Goal: Task Accomplishment & Management: Complete application form

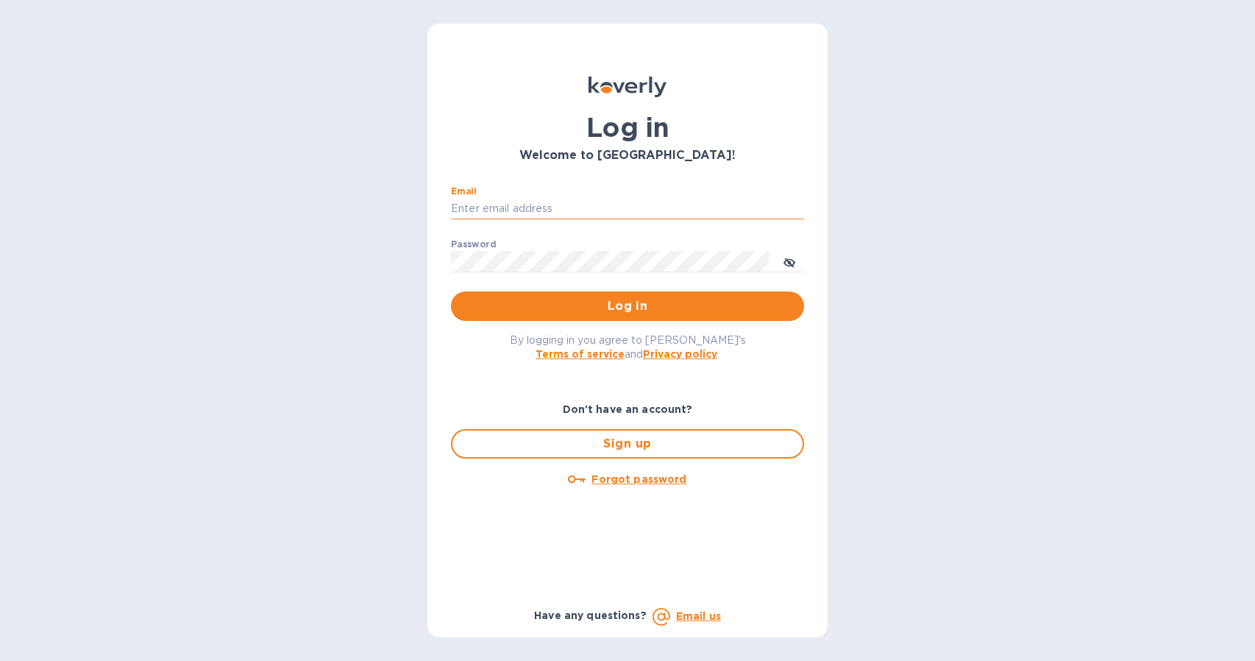
click at [656, 209] on input "Email" at bounding box center [627, 209] width 353 height 22
type input "bbhomesgl@gmail.com"
click at [606, 309] on span "Log in" at bounding box center [628, 306] width 330 height 18
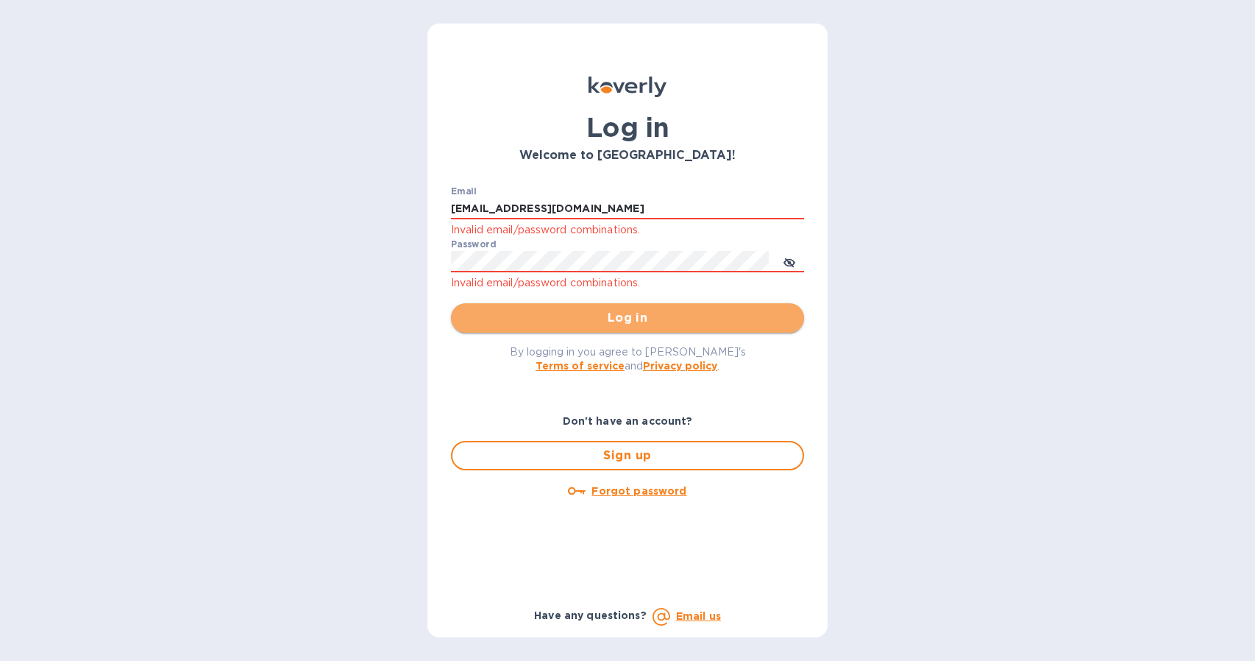
click at [567, 330] on button "Log in" at bounding box center [627, 317] width 353 height 29
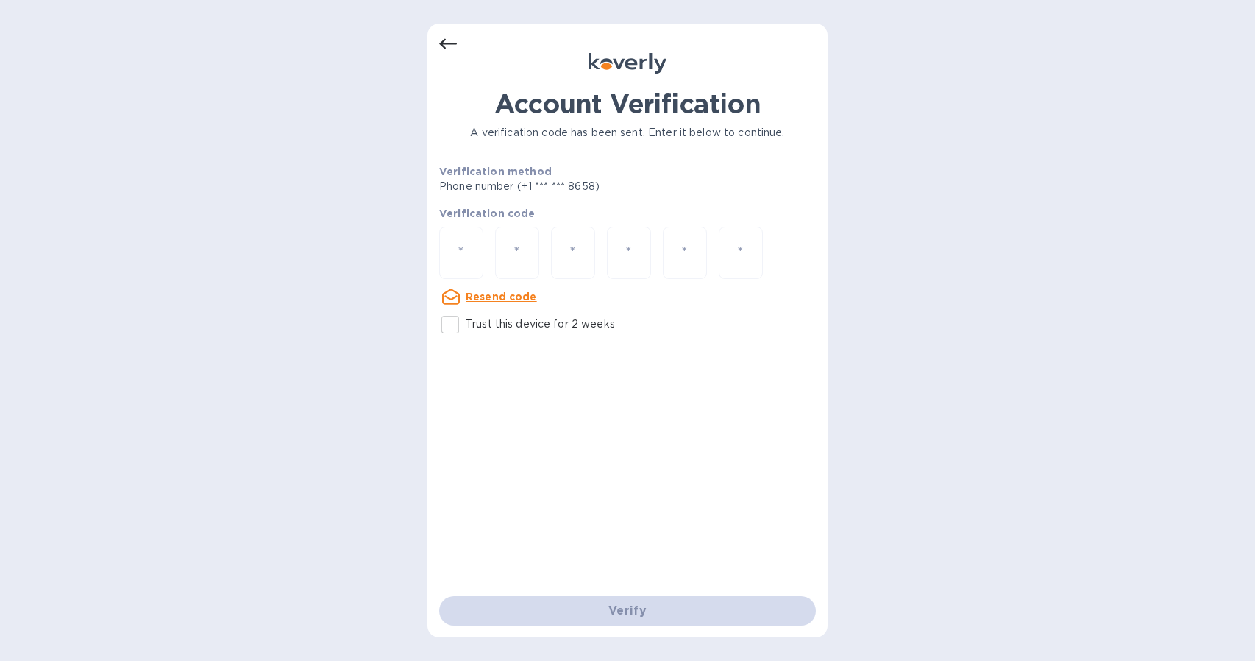
click at [471, 241] on div at bounding box center [461, 253] width 44 height 52
type input "7"
type input "3"
type input "7"
type input "6"
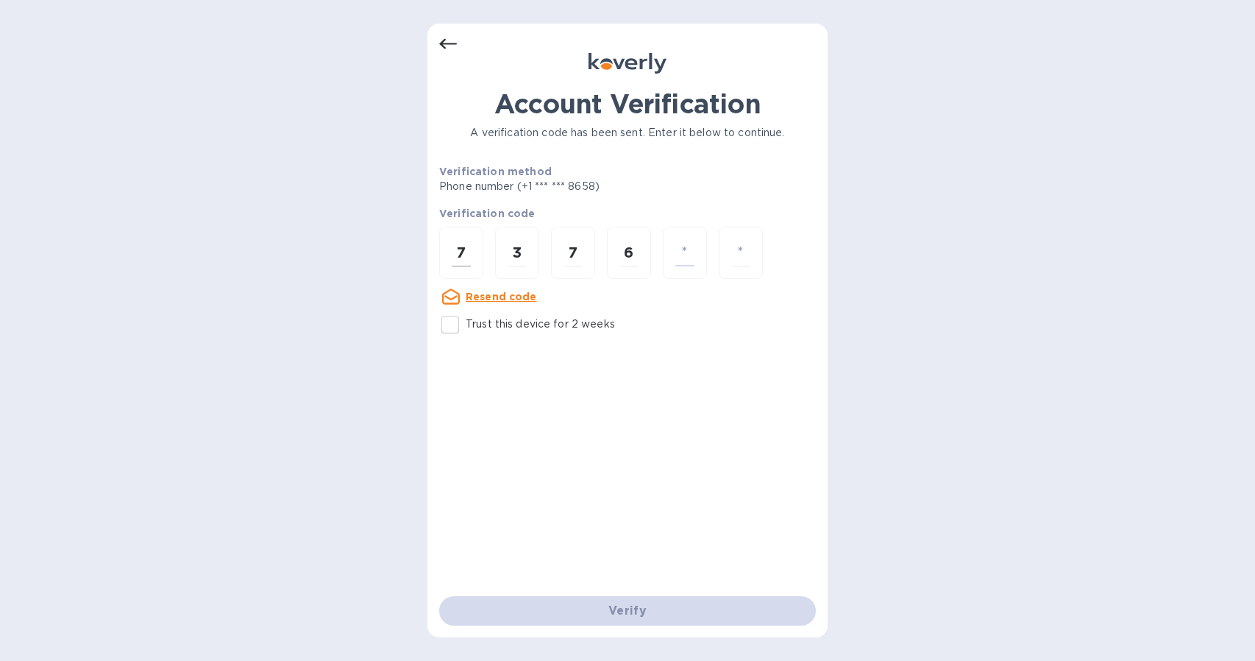
type input "2"
type input "8"
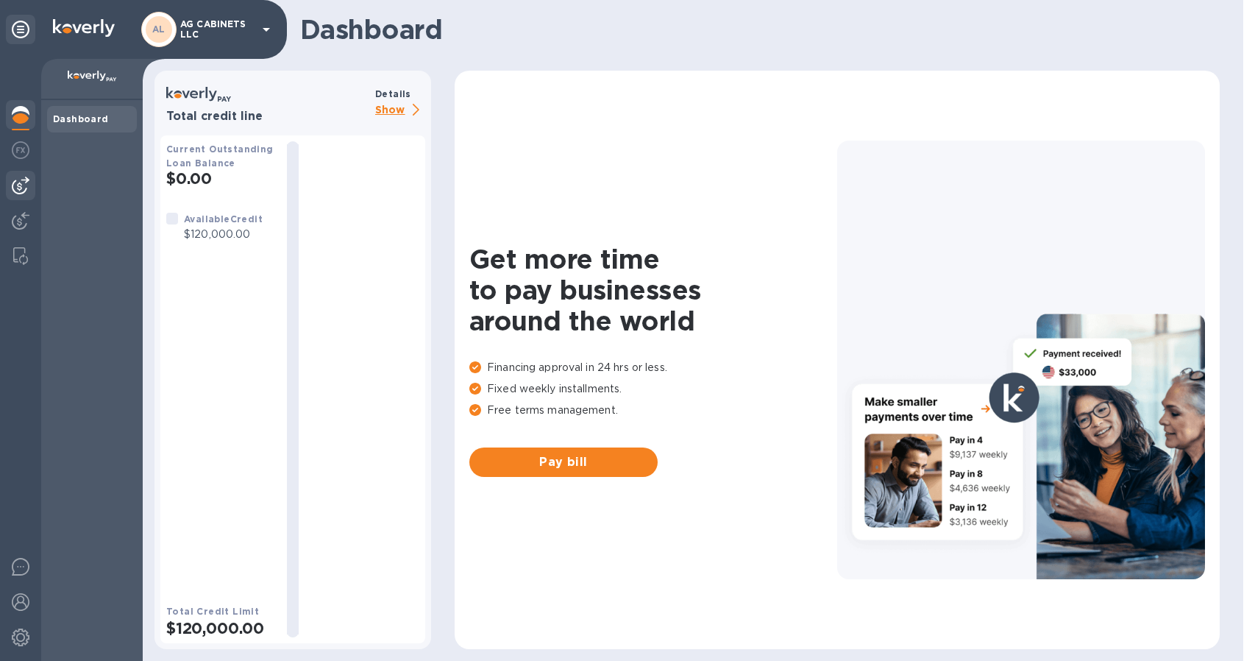
click at [29, 180] on div at bounding box center [20, 185] width 29 height 29
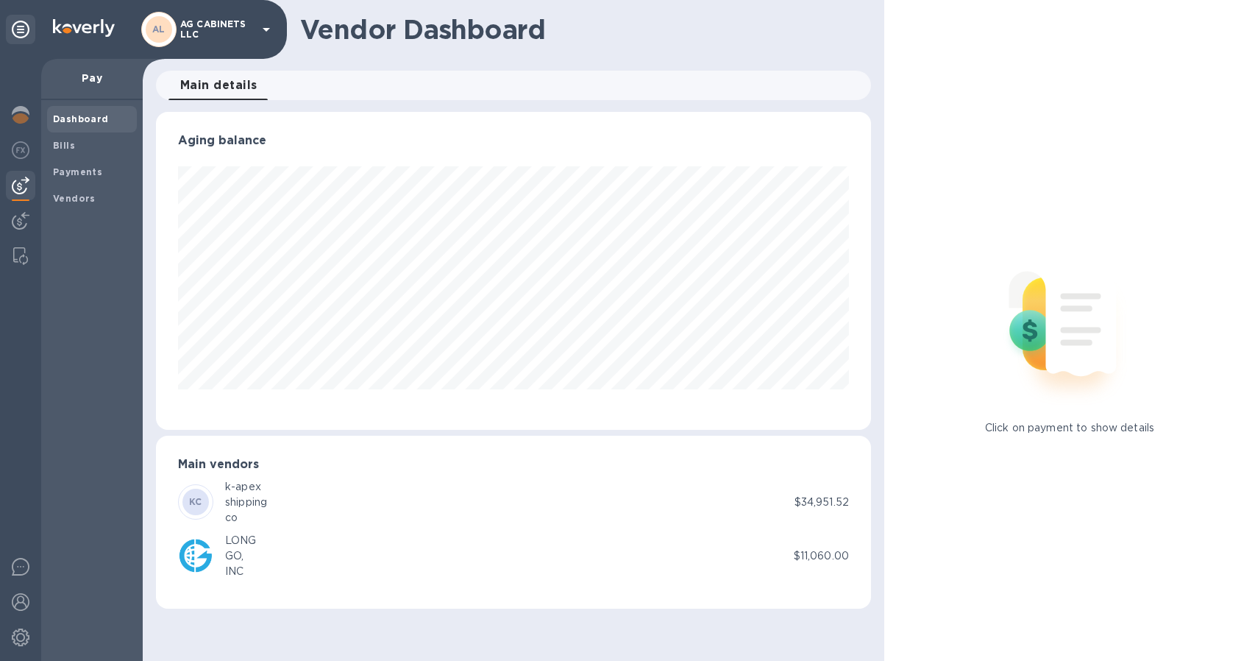
scroll to position [318, 715]
click at [240, 495] on div "shipping" at bounding box center [246, 501] width 42 height 15
click at [72, 202] on b "Vendors" at bounding box center [74, 198] width 43 height 11
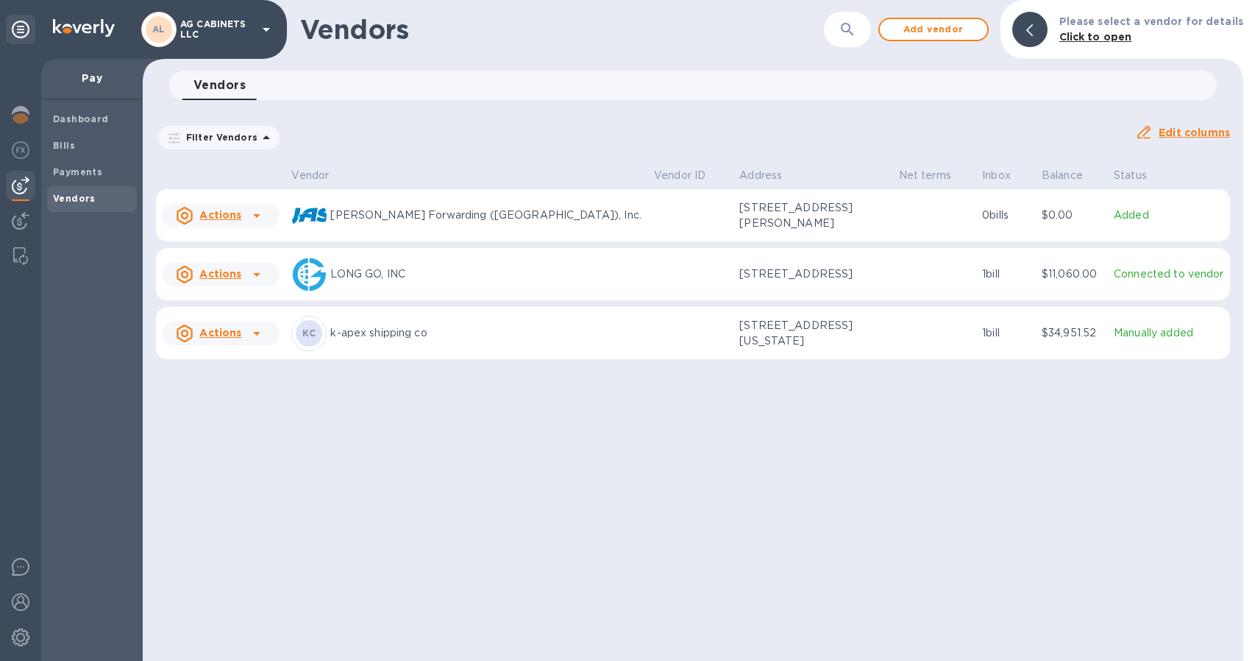
click at [494, 330] on div "KC k-apex shipping co" at bounding box center [466, 333] width 351 height 35
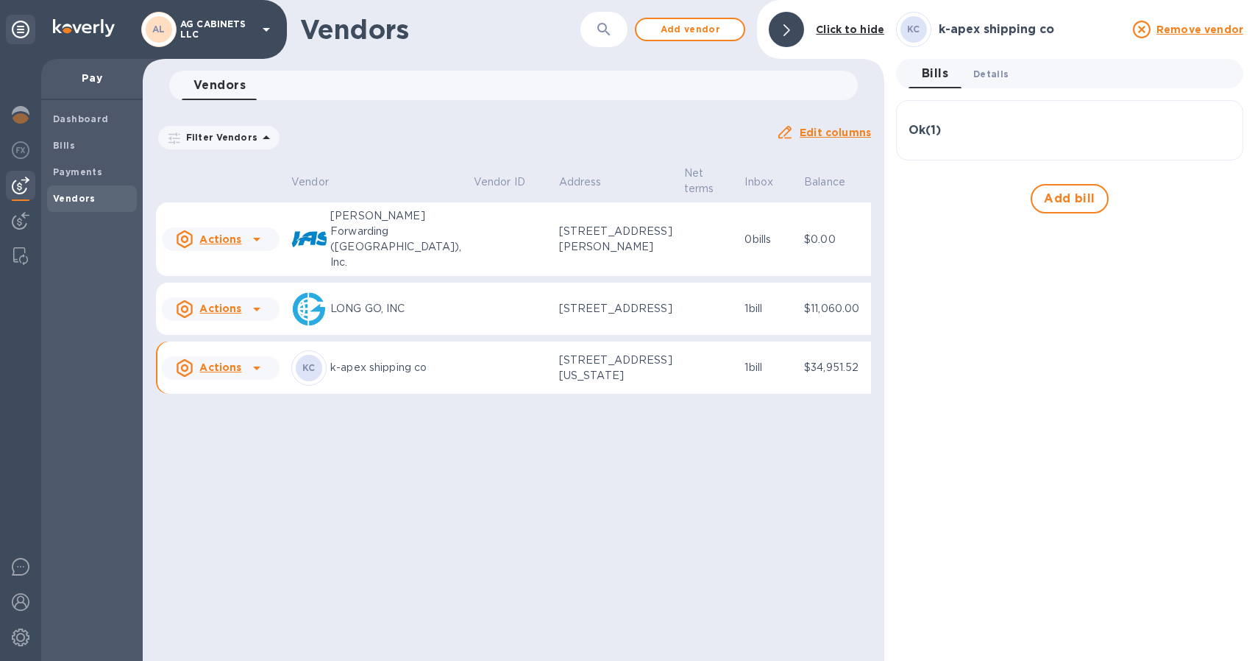
click at [997, 71] on span "Details 0" at bounding box center [990, 73] width 35 height 15
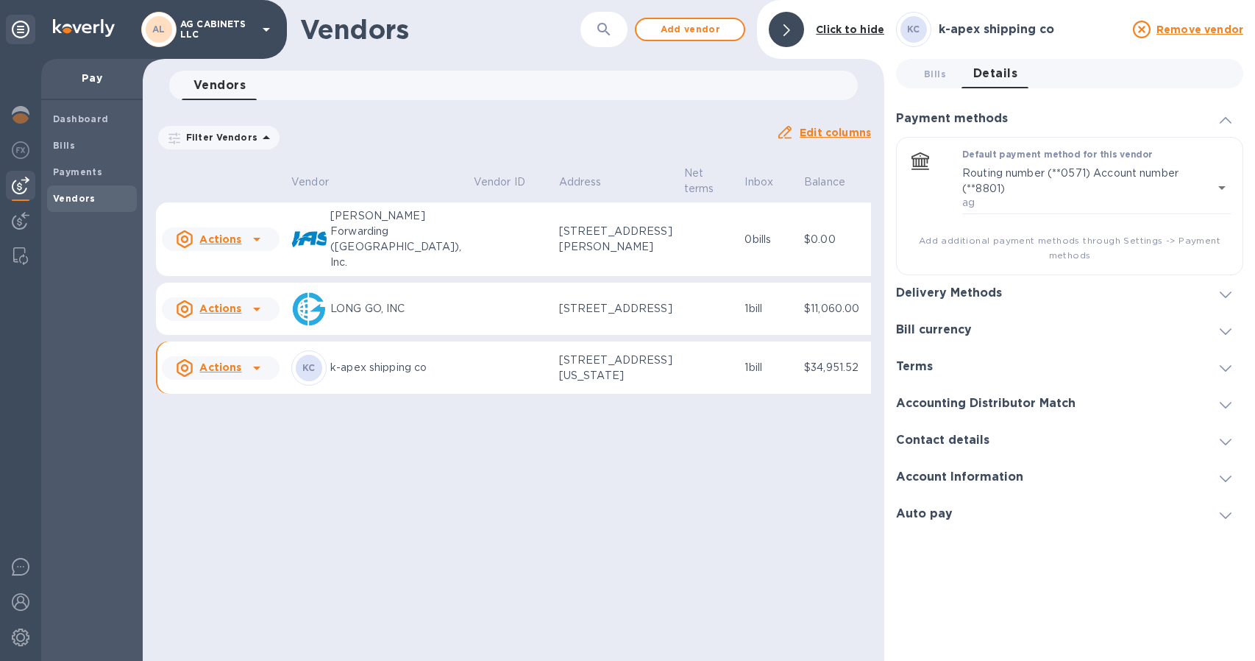
click at [1214, 288] on div at bounding box center [1225, 292] width 35 height 15
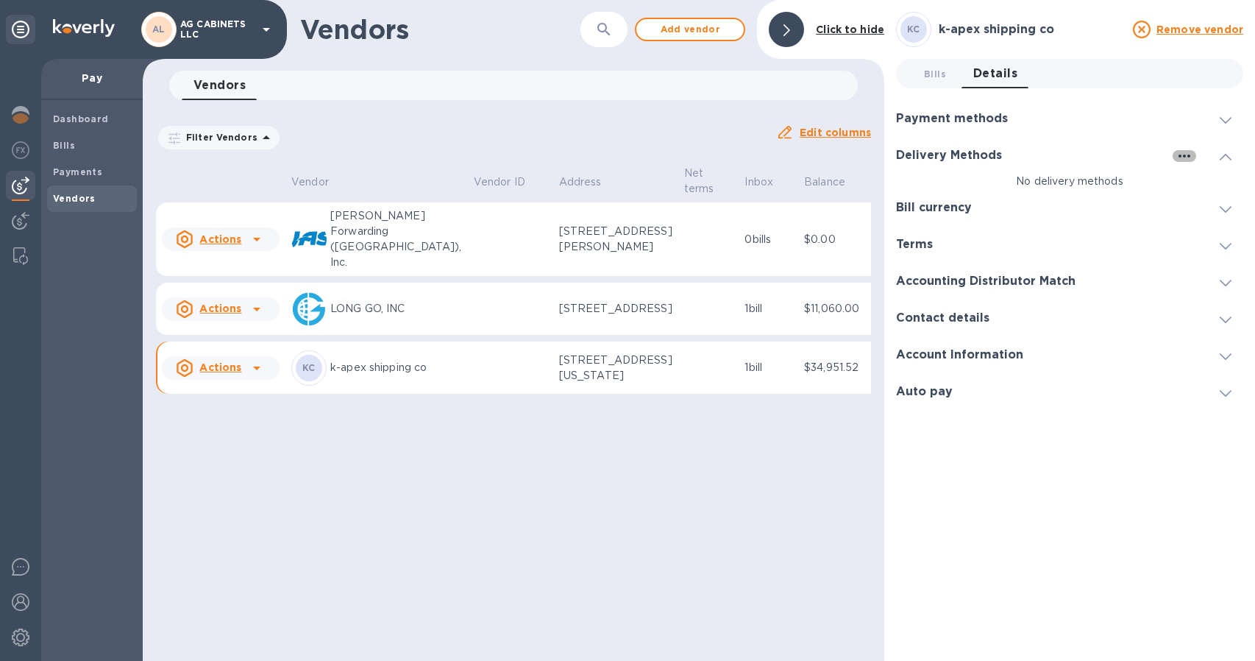
click at [1186, 155] on icon "button" at bounding box center [1185, 156] width 18 height 18
click at [1215, 188] on p "Add new" at bounding box center [1203, 186] width 49 height 15
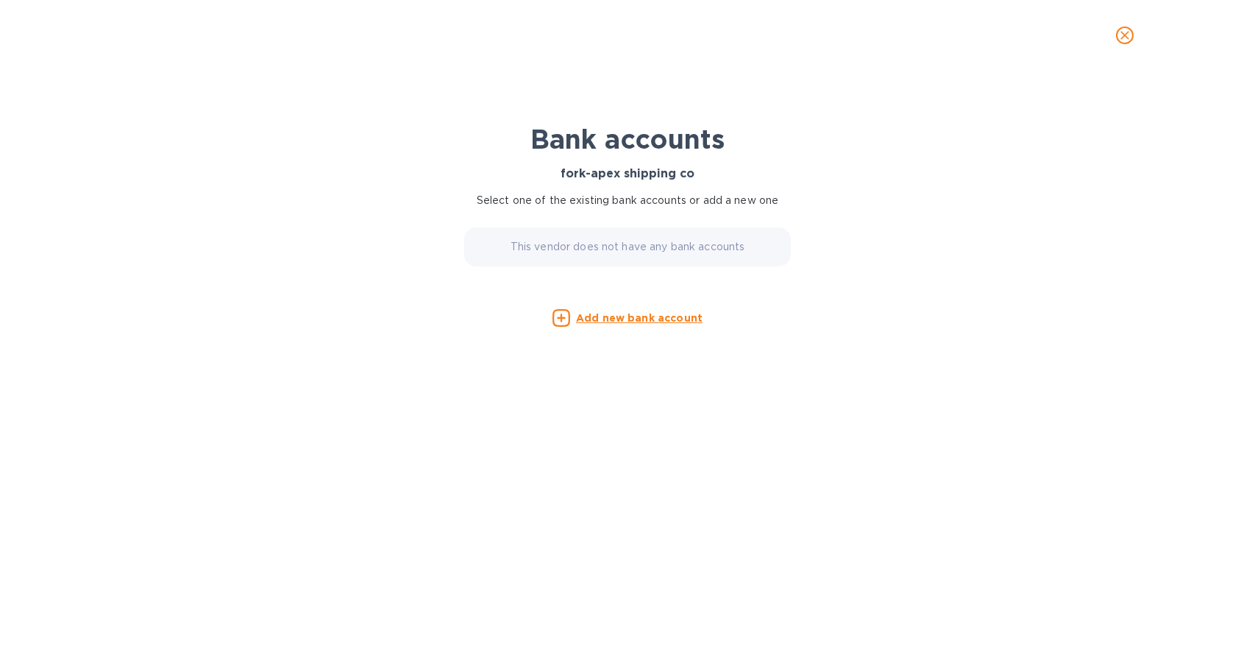
click at [599, 319] on u "Add new bank account" at bounding box center [639, 318] width 127 height 12
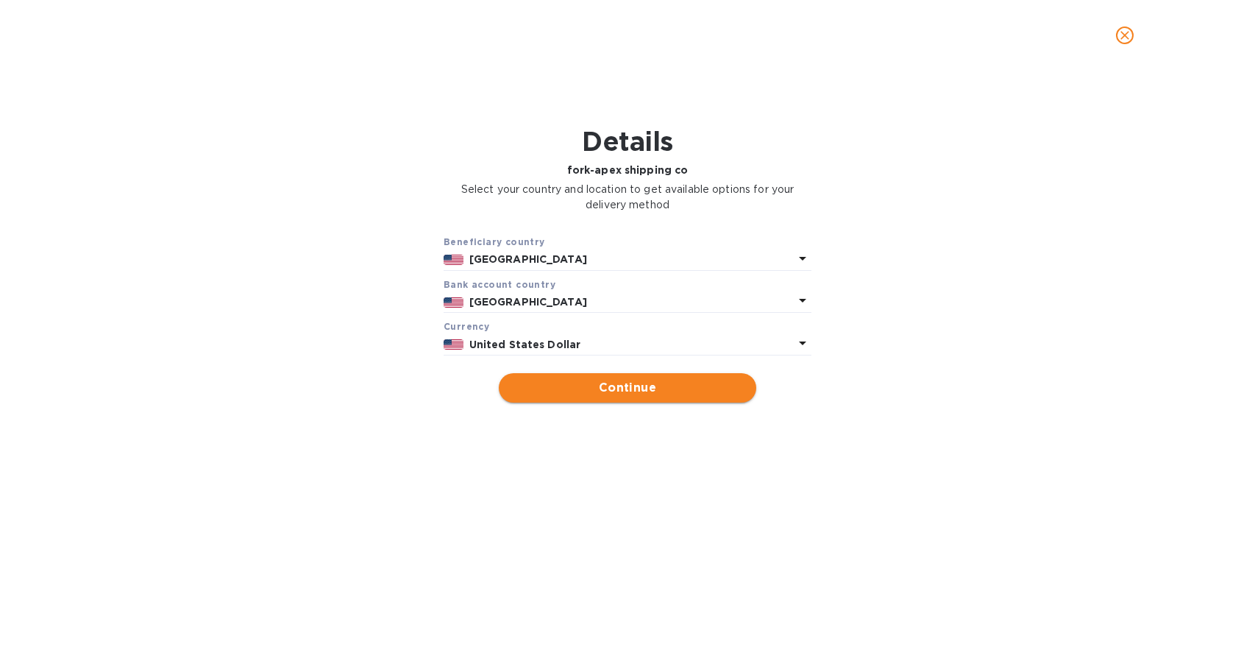
click at [630, 386] on span "Continue" at bounding box center [628, 388] width 234 height 18
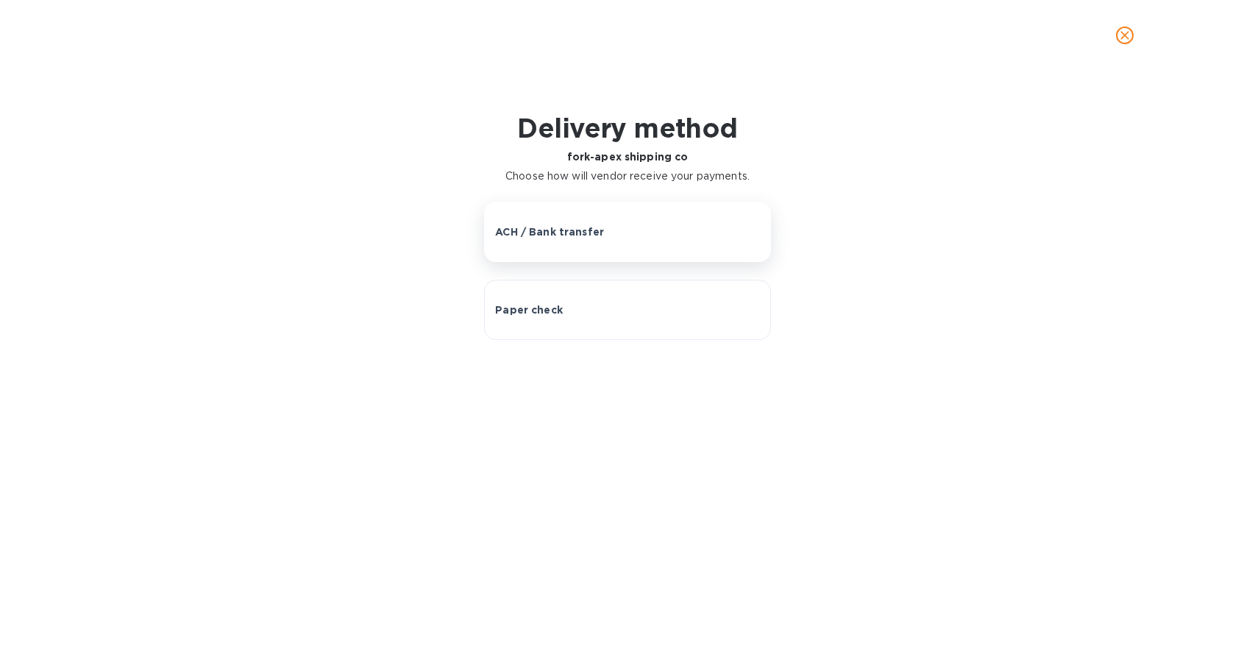
click at [582, 230] on p "ACH / Bank transfer" at bounding box center [549, 231] width 109 height 15
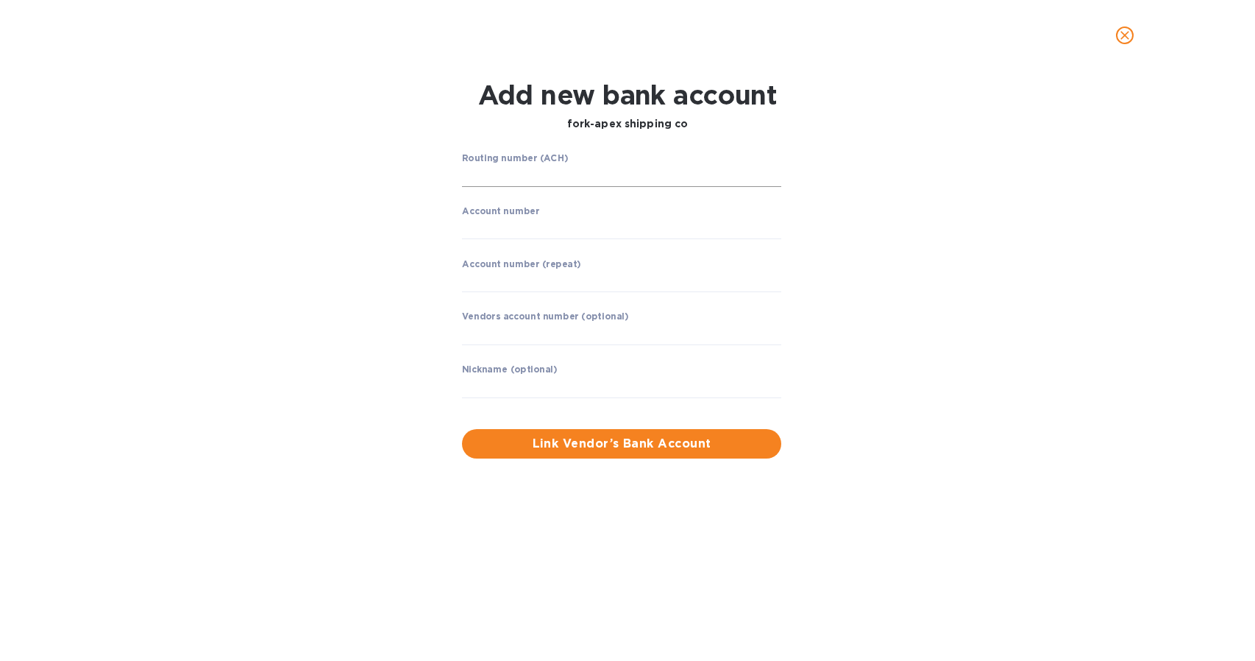
click at [534, 171] on input "string" at bounding box center [621, 176] width 319 height 22
type input "122000030"
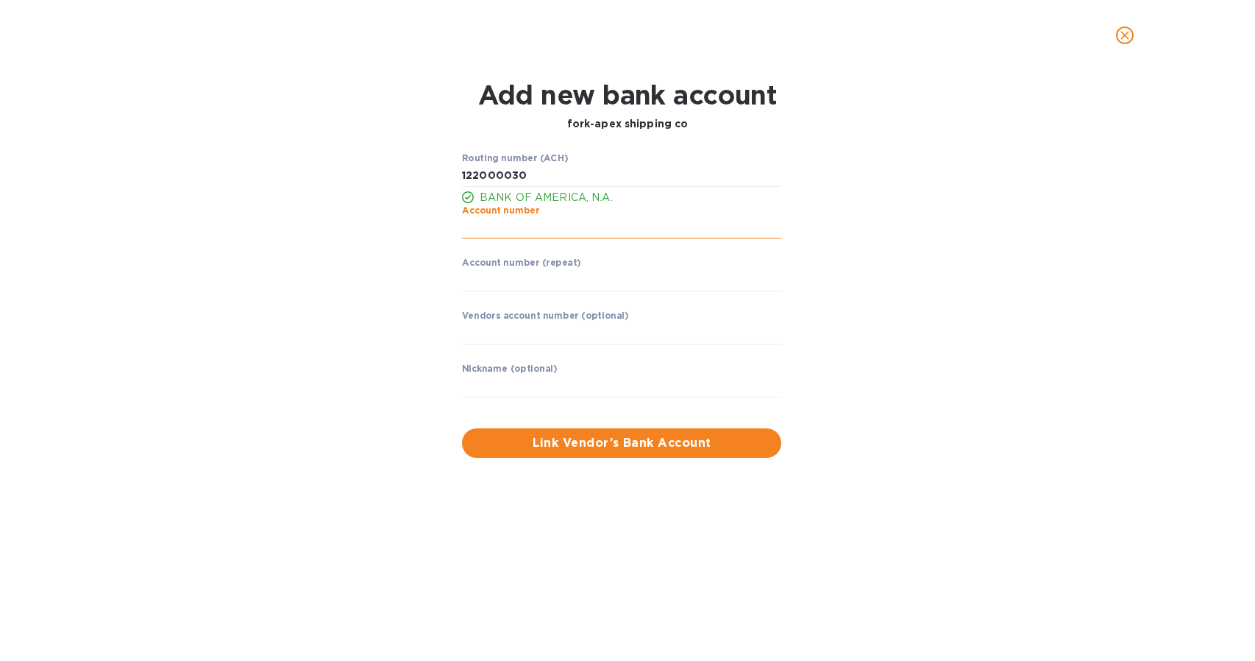
click at [506, 228] on input "string" at bounding box center [621, 228] width 319 height 22
type input "1233496820"
click at [497, 287] on input "string" at bounding box center [621, 280] width 319 height 22
type input "1233496820"
click at [502, 339] on input "text" at bounding box center [621, 333] width 319 height 22
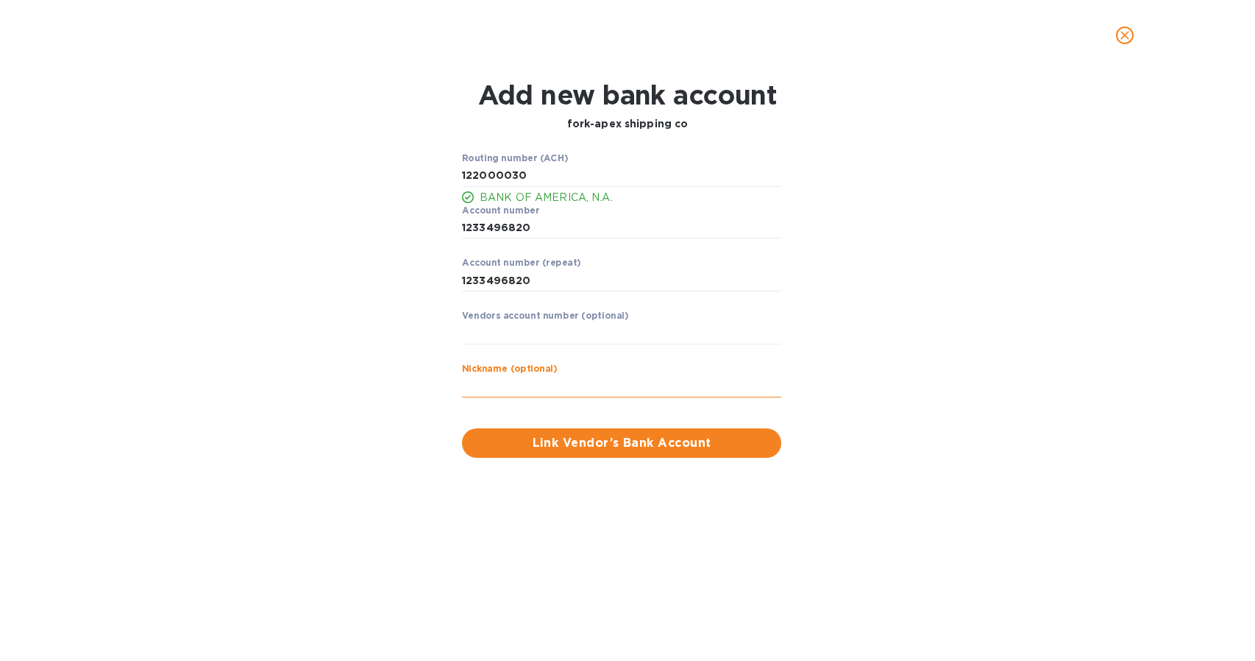
click at [516, 386] on input "text" at bounding box center [621, 386] width 319 height 22
type input "APEX SHIPPING"
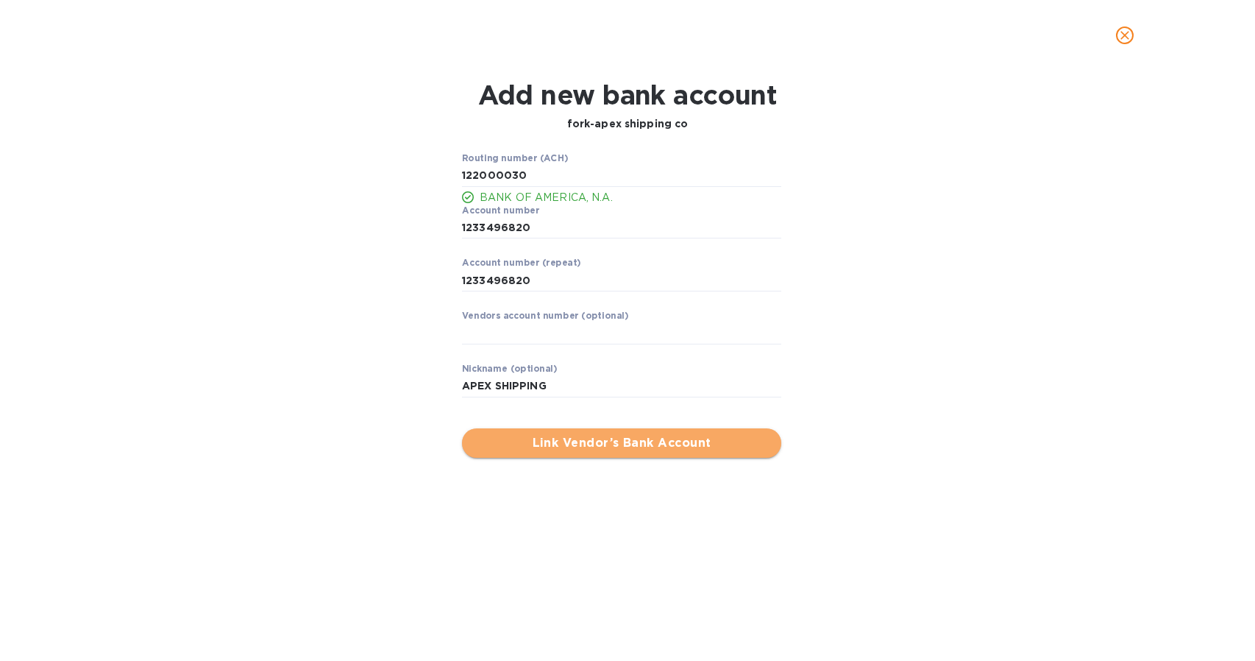
click at [564, 453] on button "Link Vendor’s Bank Account" at bounding box center [621, 442] width 319 height 29
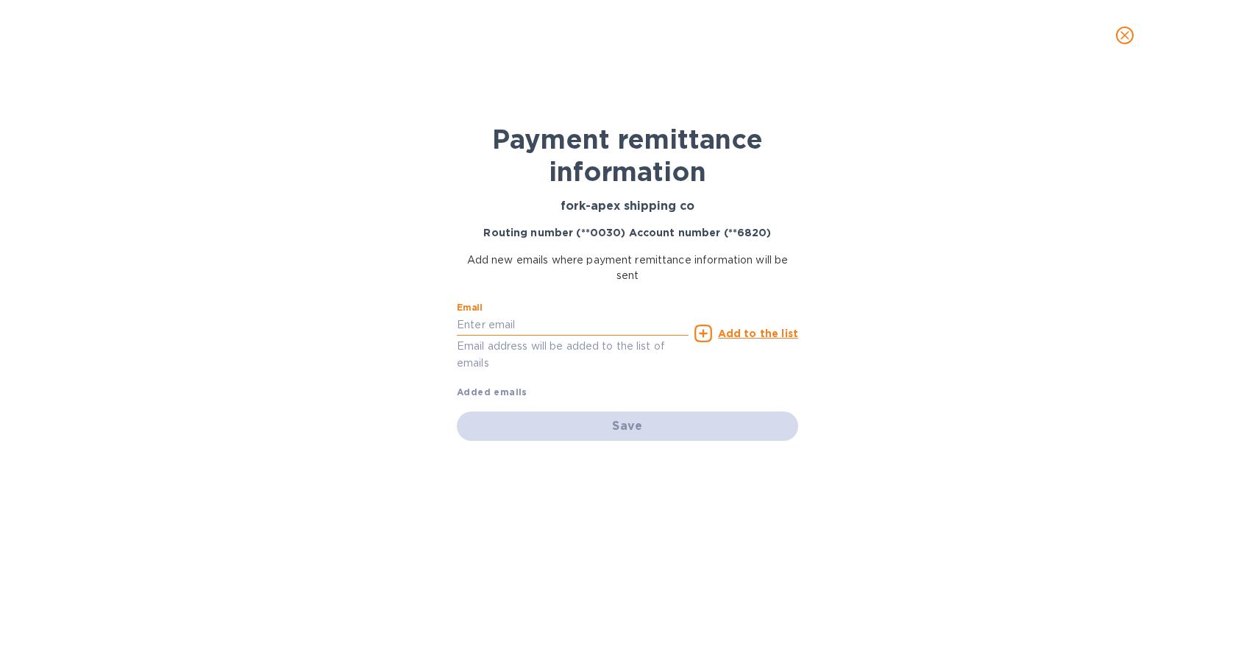
click at [497, 317] on input "text" at bounding box center [573, 325] width 232 height 22
type input "[PERSON_NAME][EMAIL_ADDRESS][DOMAIN_NAME]"
click at [767, 330] on u "Add to the list" at bounding box center [758, 333] width 80 height 12
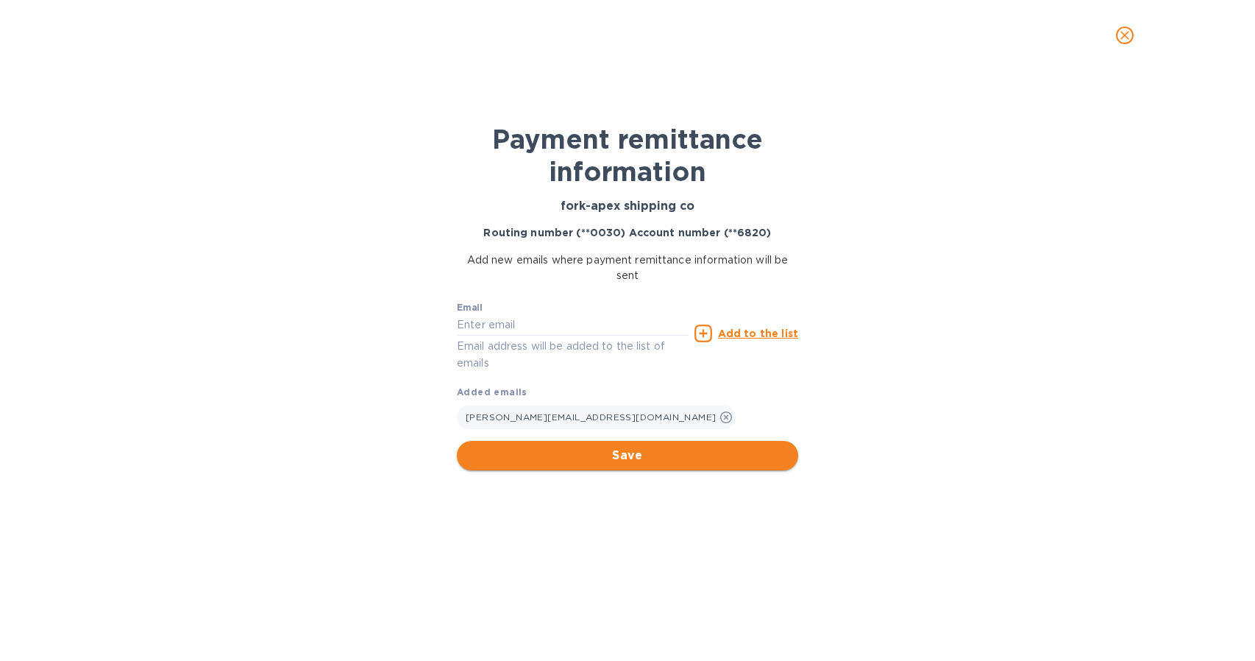
click at [665, 453] on span "Save" at bounding box center [628, 456] width 318 height 18
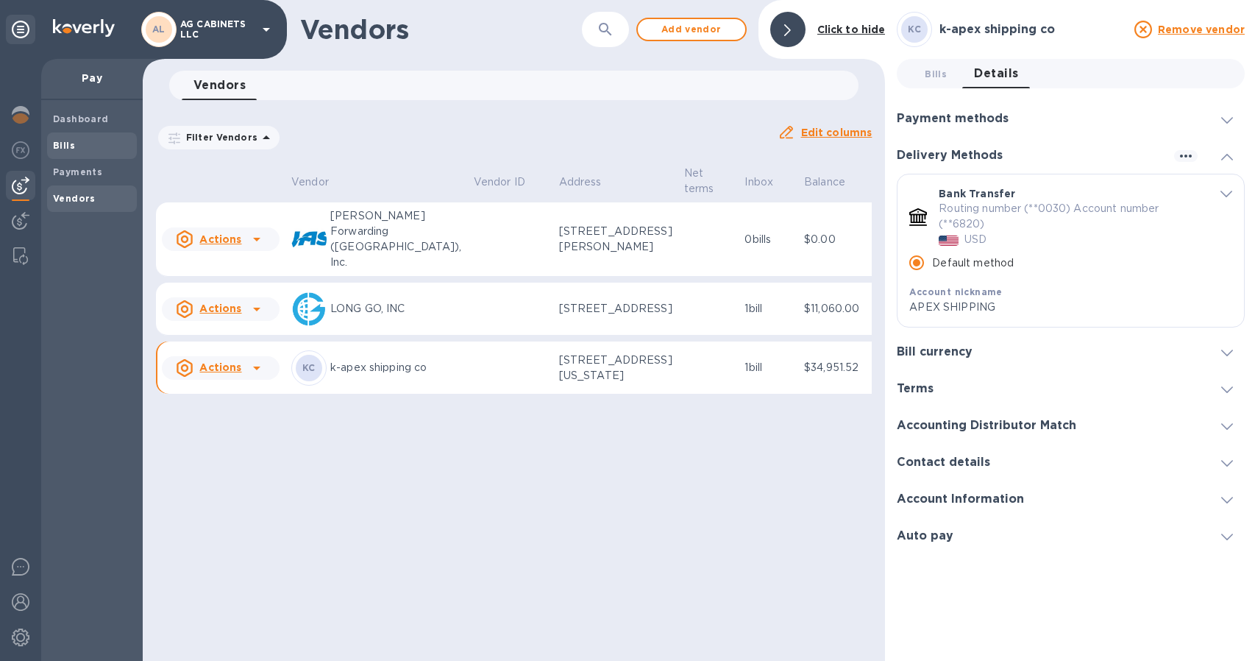
click at [66, 146] on b "Bills" at bounding box center [64, 145] width 22 height 11
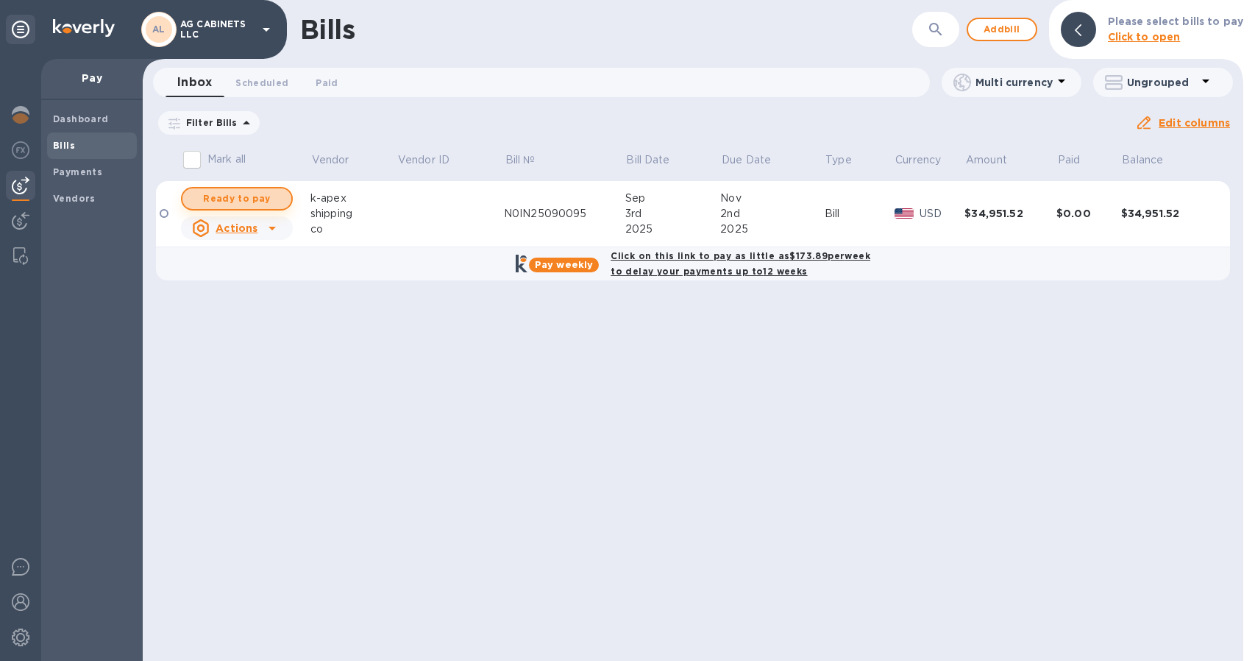
click at [253, 197] on span "Ready to pay" at bounding box center [236, 199] width 85 height 18
checkbox input "true"
click at [260, 199] on span "Ready to pay" at bounding box center [236, 199] width 85 height 18
checkbox input "true"
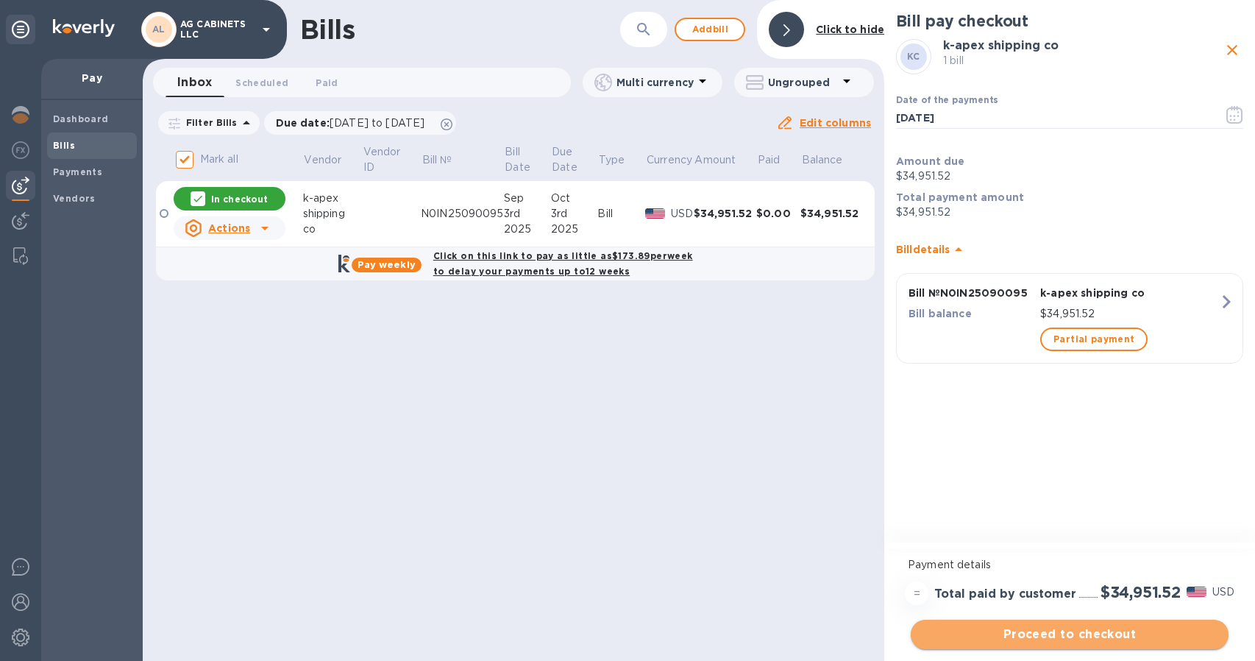
click at [1149, 625] on span "Proceed to checkout" at bounding box center [1070, 634] width 294 height 18
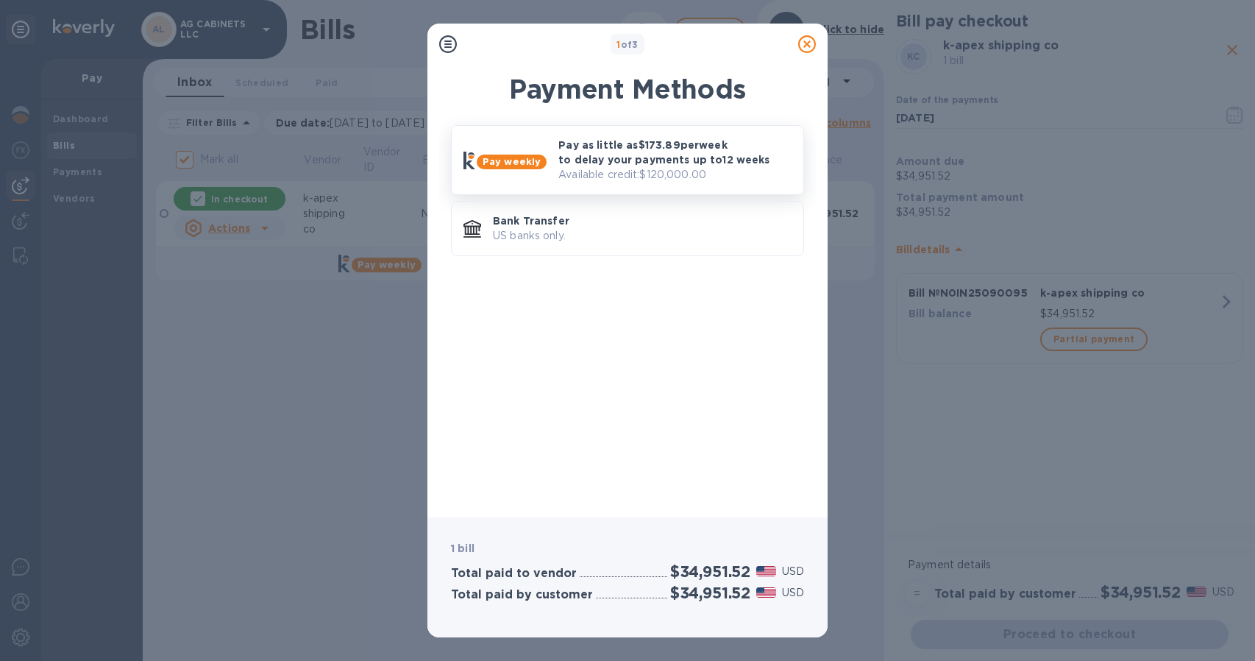
click at [511, 157] on b "Pay weekly" at bounding box center [512, 161] width 58 height 11
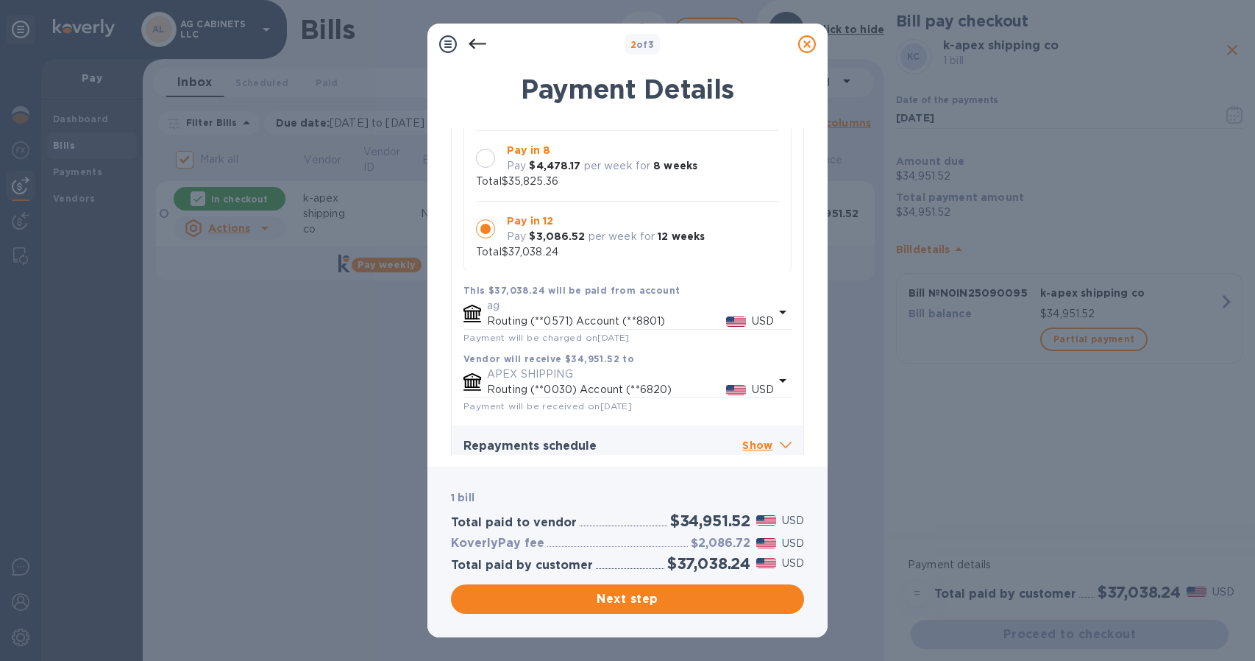
scroll to position [200, 0]
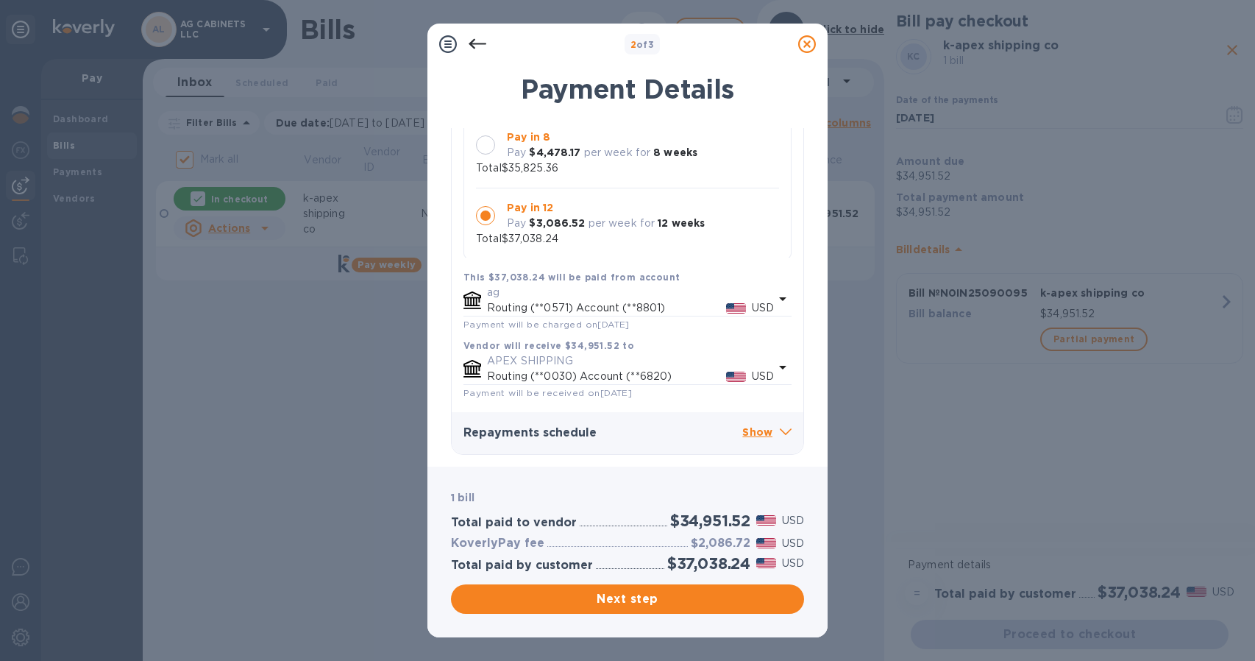
click at [770, 430] on p "Show" at bounding box center [766, 433] width 49 height 18
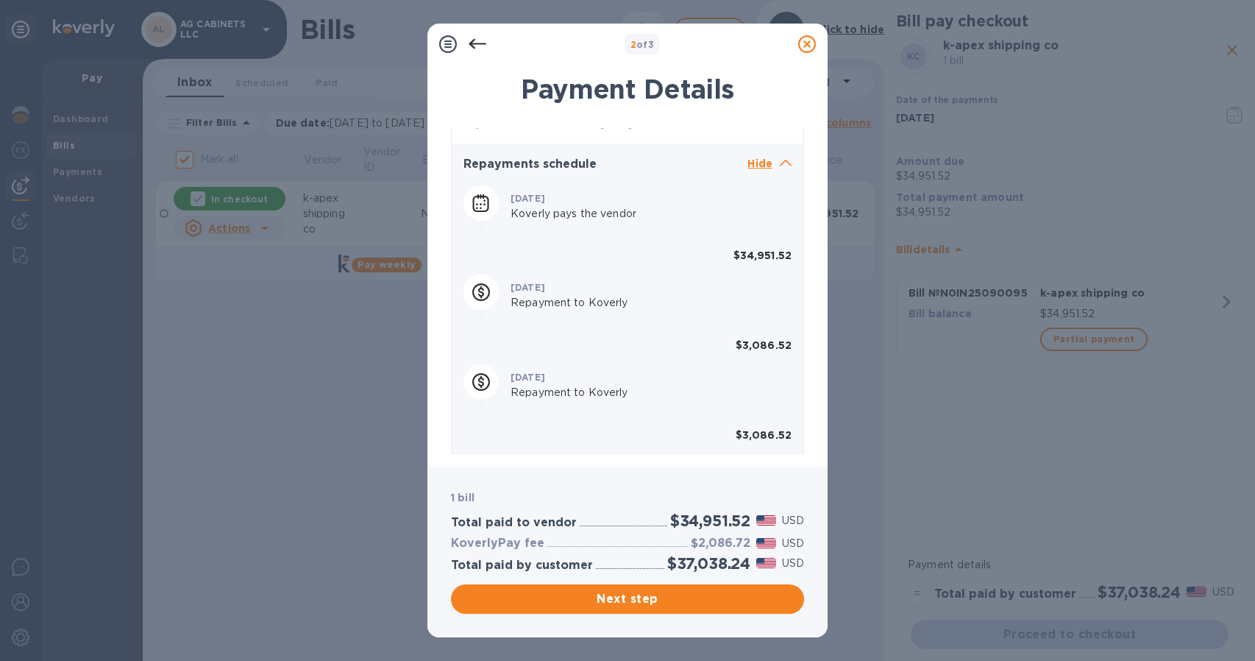
scroll to position [472, 0]
click at [807, 44] on icon at bounding box center [807, 44] width 18 height 18
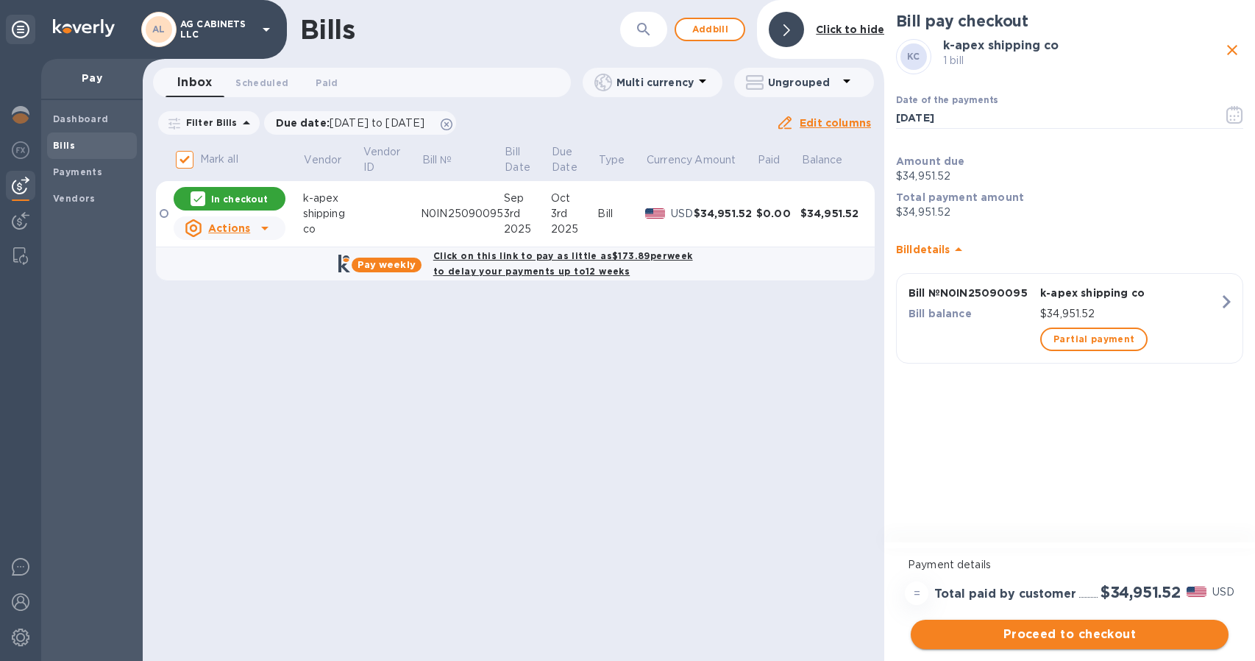
click at [1099, 632] on span "Proceed to checkout" at bounding box center [1070, 634] width 294 height 18
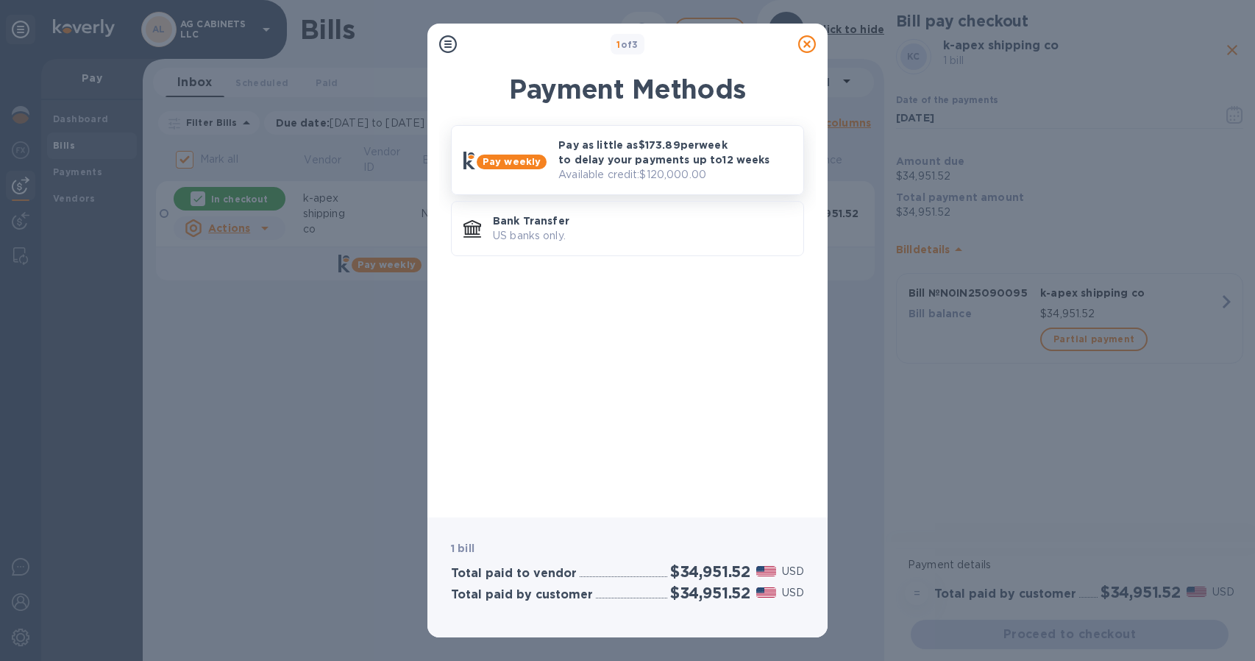
click at [546, 159] on div "Pay weekly" at bounding box center [505, 160] width 95 height 29
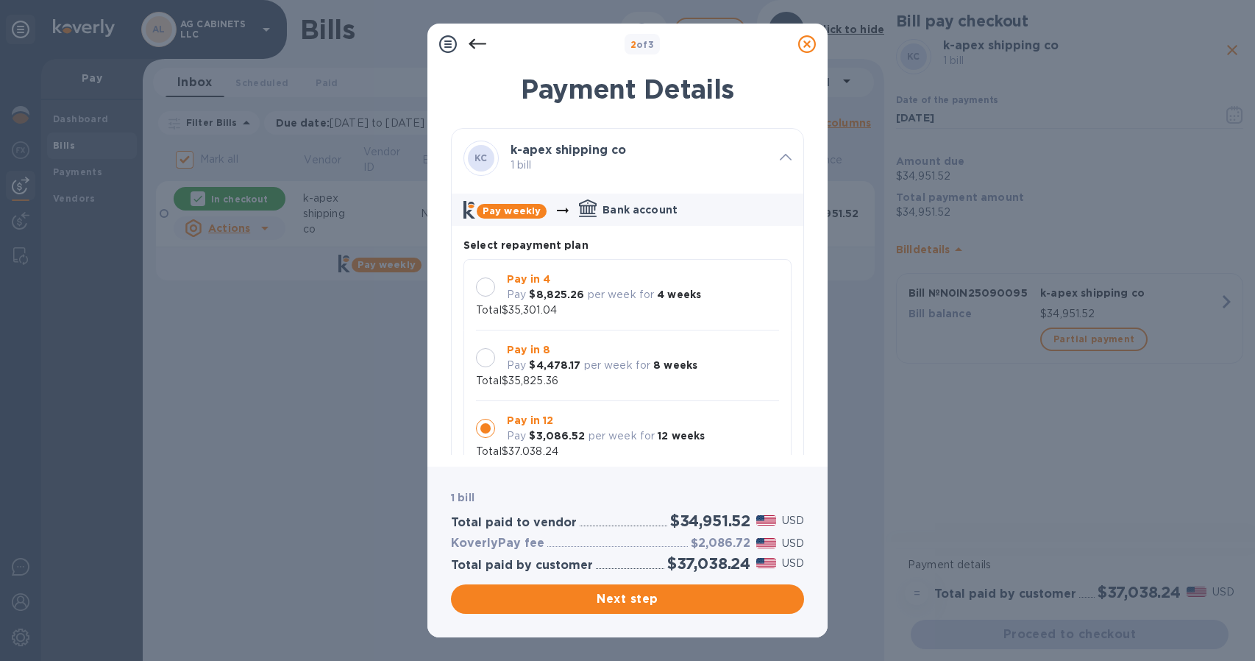
scroll to position [13, 0]
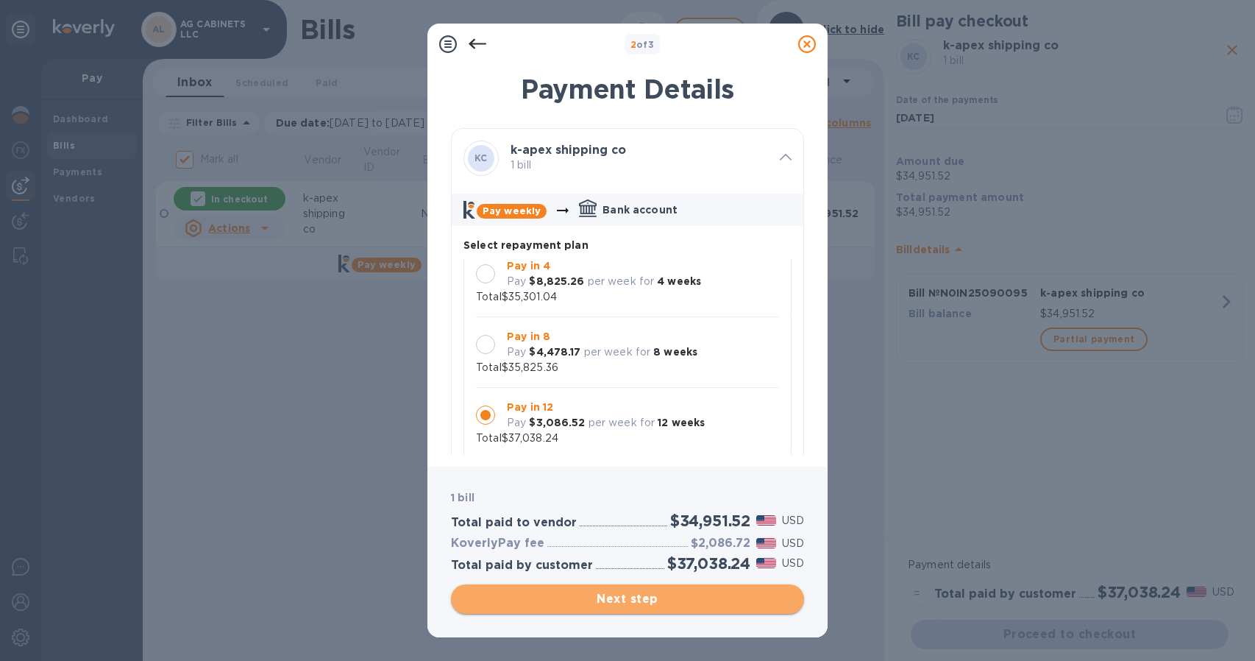
click at [673, 595] on span "Next step" at bounding box center [628, 599] width 330 height 18
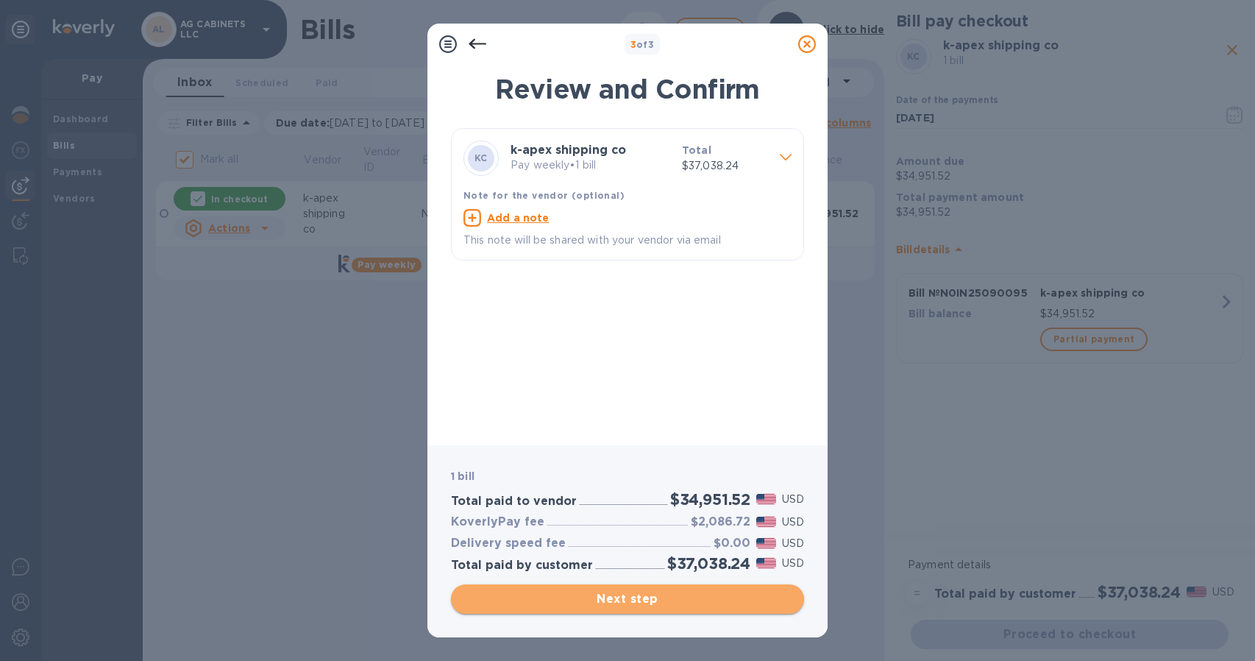
click at [673, 595] on span "Next step" at bounding box center [628, 599] width 330 height 18
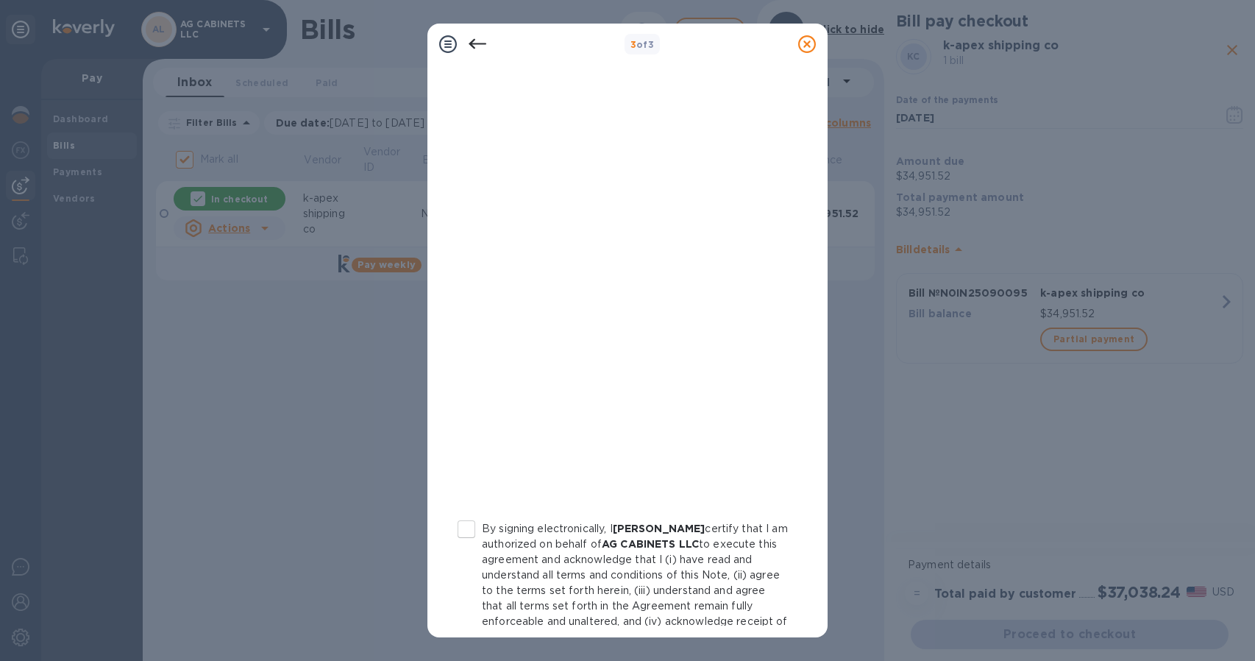
scroll to position [99, 0]
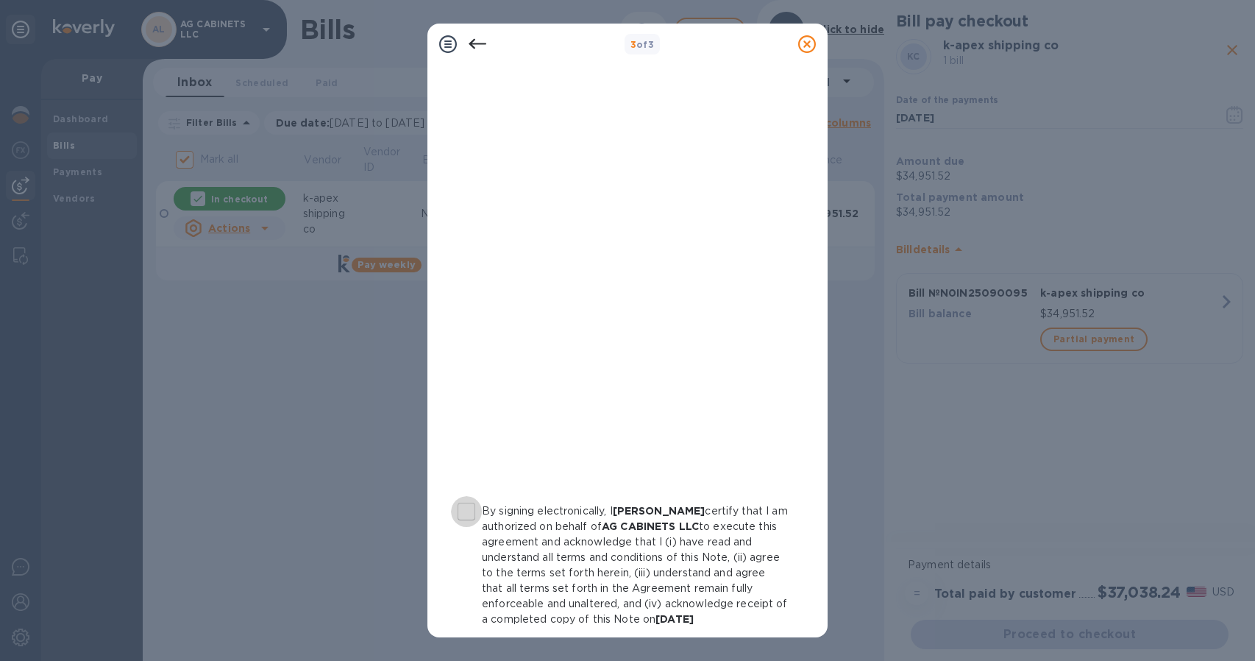
click at [464, 509] on input "By signing electronically, I gianpaolo lombardo certify that I am authorized on…" at bounding box center [466, 511] width 31 height 31
checkbox input "true"
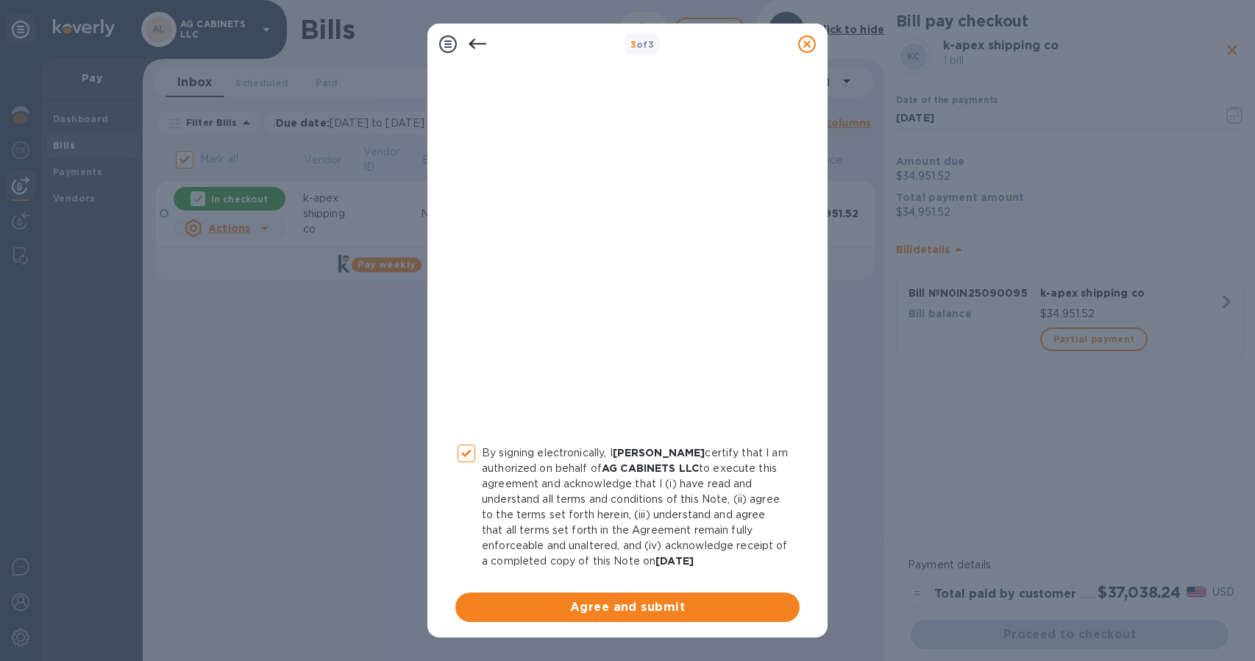
scroll to position [177, 0]
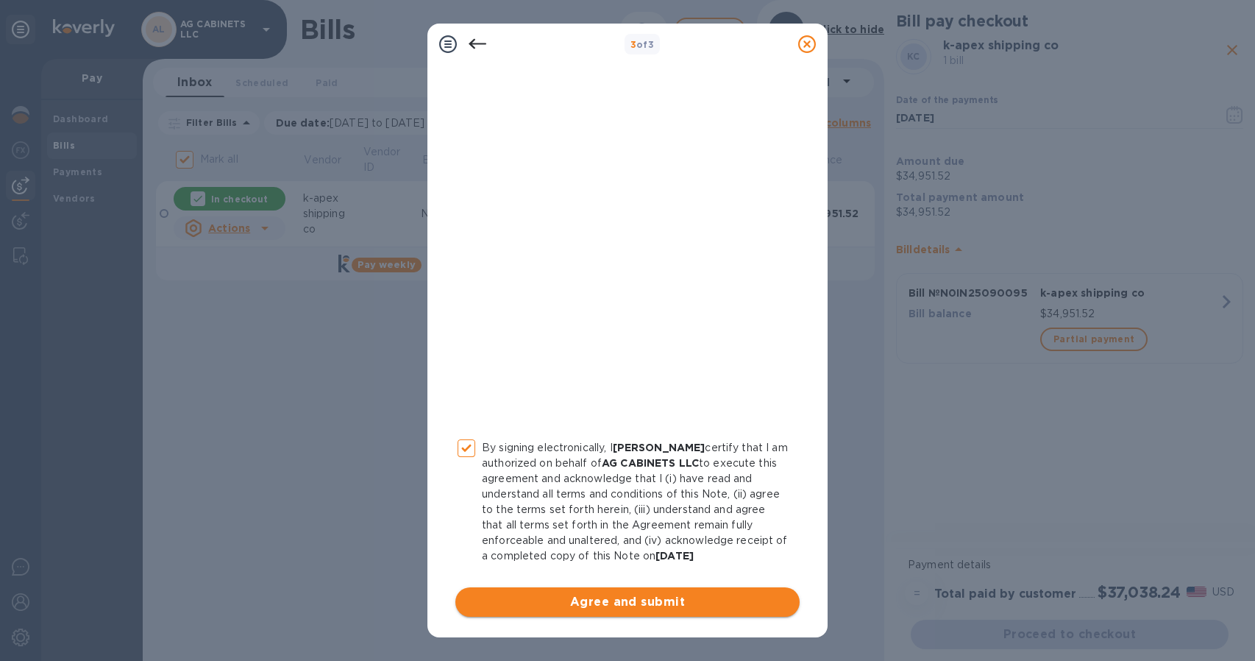
click at [673, 600] on span "Agree and submit" at bounding box center [627, 602] width 321 height 18
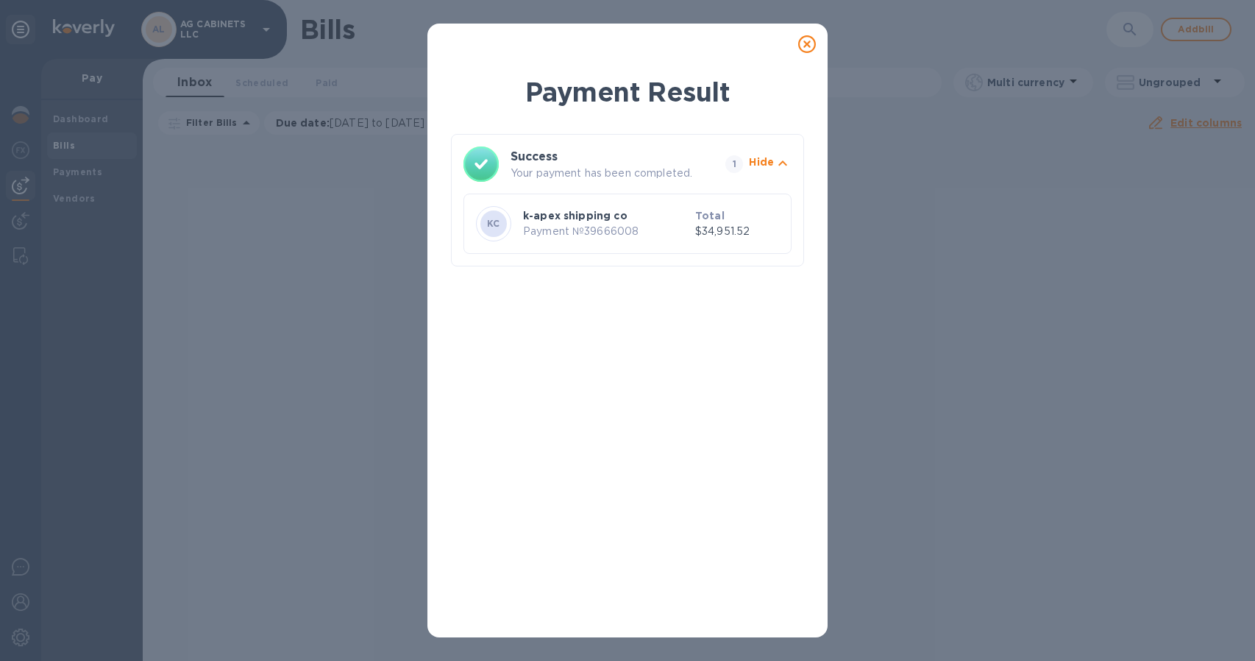
click at [806, 45] on icon at bounding box center [807, 44] width 18 height 18
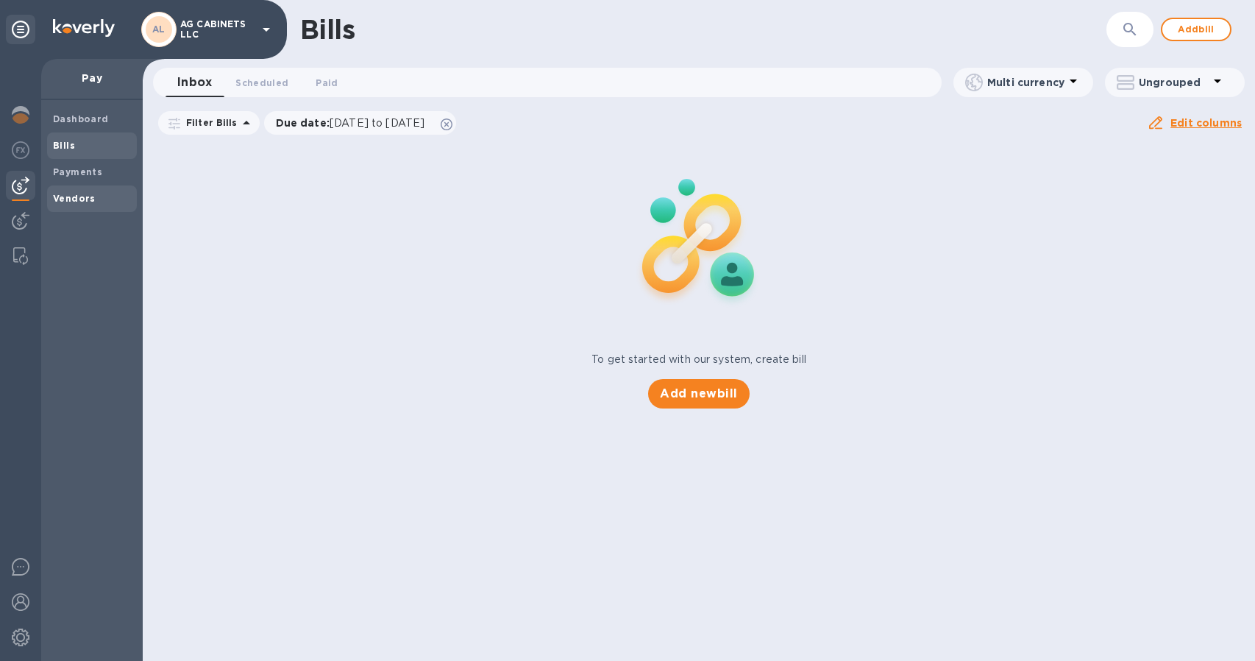
drag, startPoint x: 65, startPoint y: 195, endPoint x: 107, endPoint y: 190, distance: 43.0
click at [107, 190] on div "Vendors" at bounding box center [92, 198] width 90 height 26
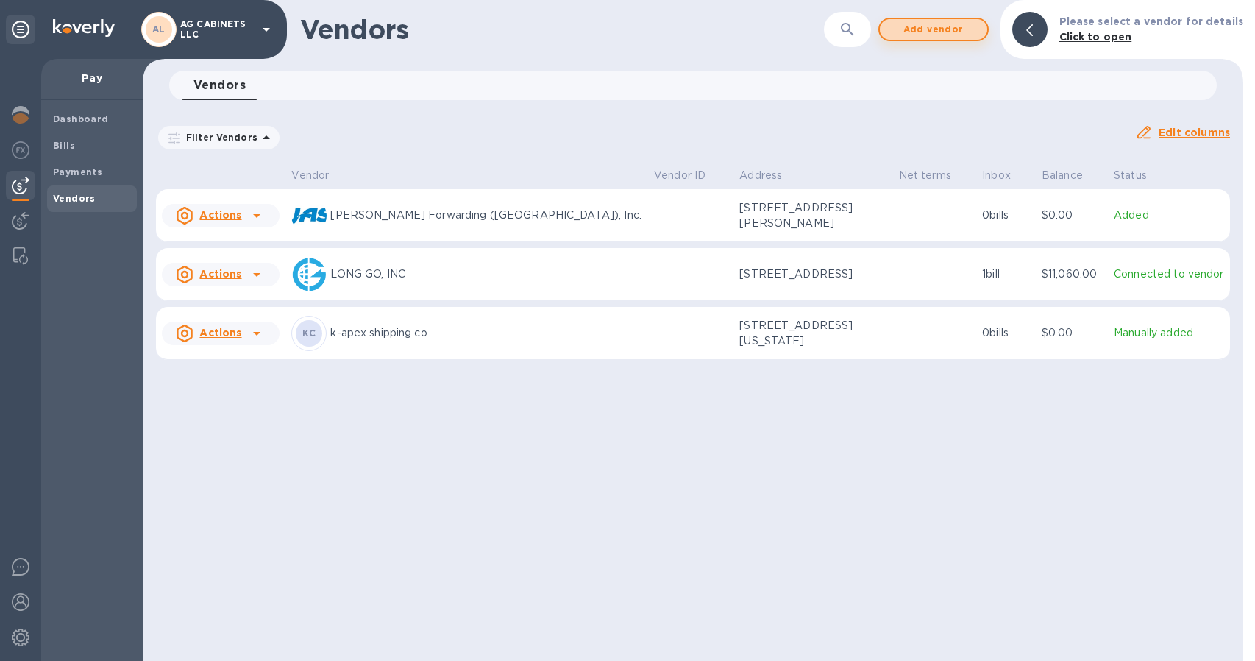
click at [946, 24] on span "Add vendor" at bounding box center [934, 30] width 84 height 18
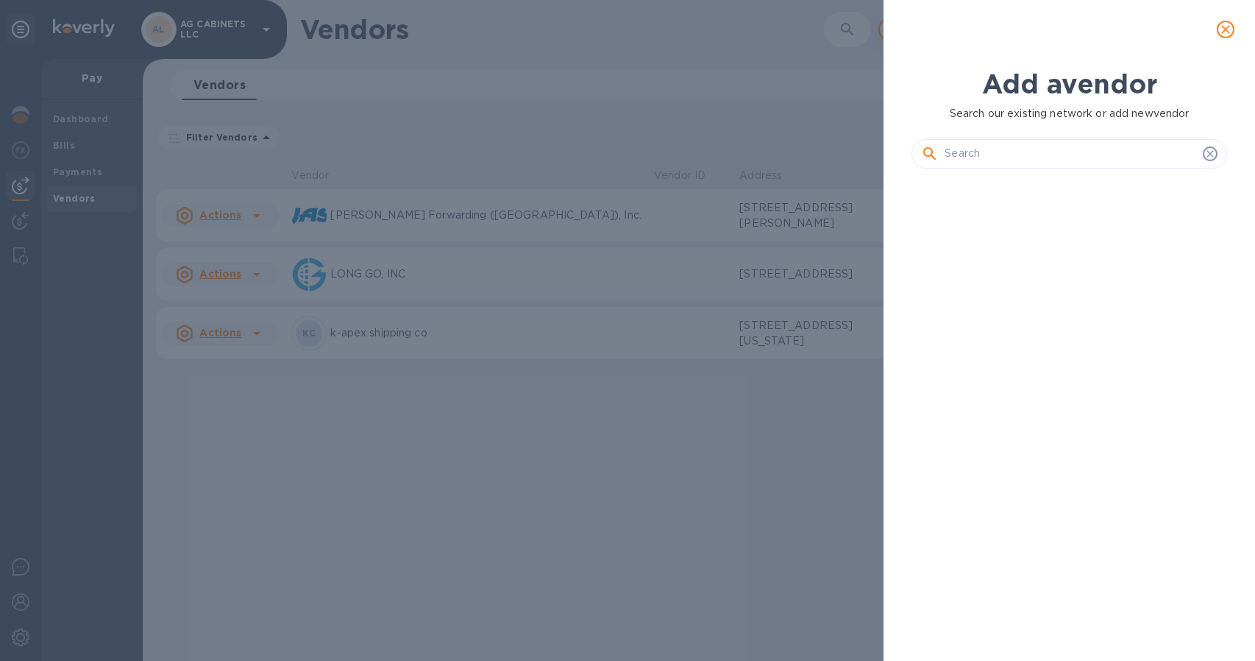
scroll to position [430, 321]
click at [990, 148] on input "text" at bounding box center [1071, 154] width 252 height 22
